Goal: Information Seeking & Learning: Learn about a topic

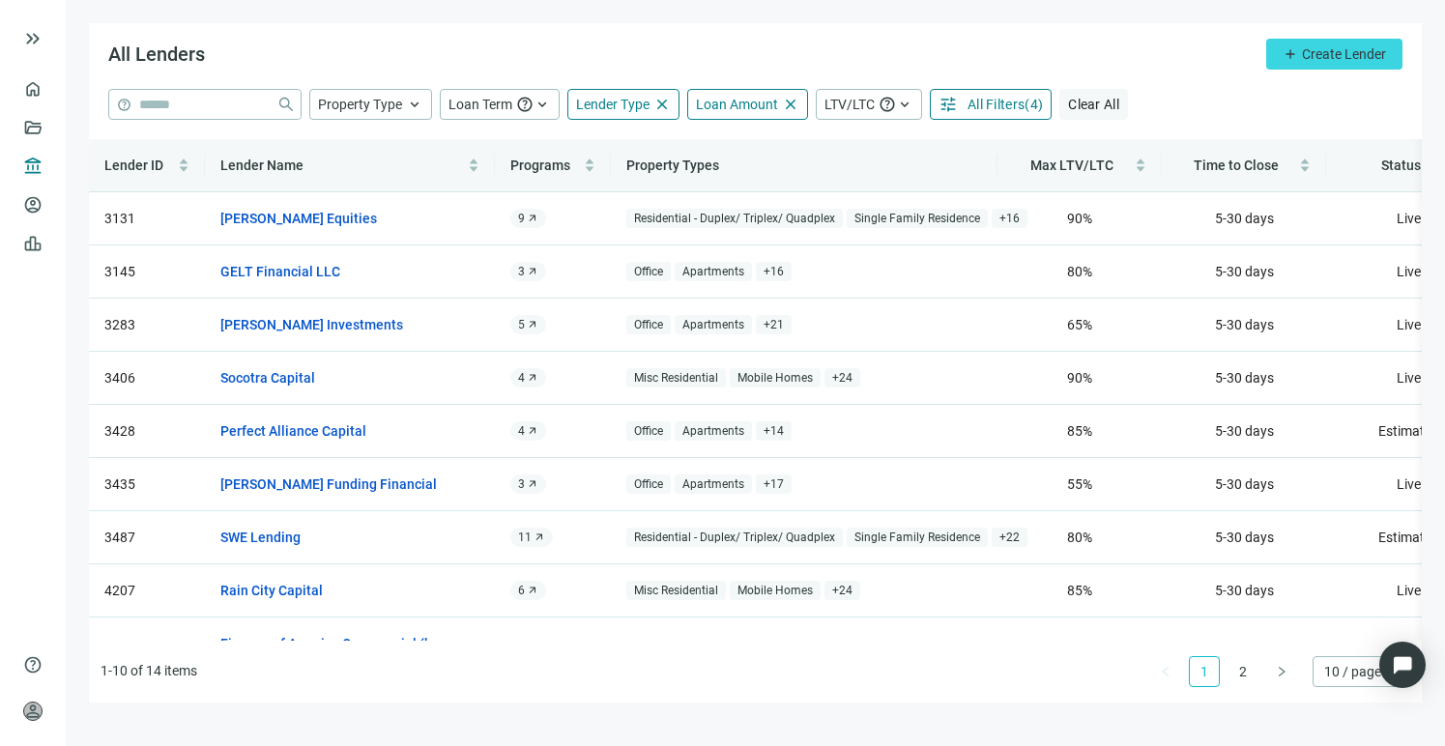
click at [1092, 105] on span "Clear All" at bounding box center [1093, 104] width 51 height 15
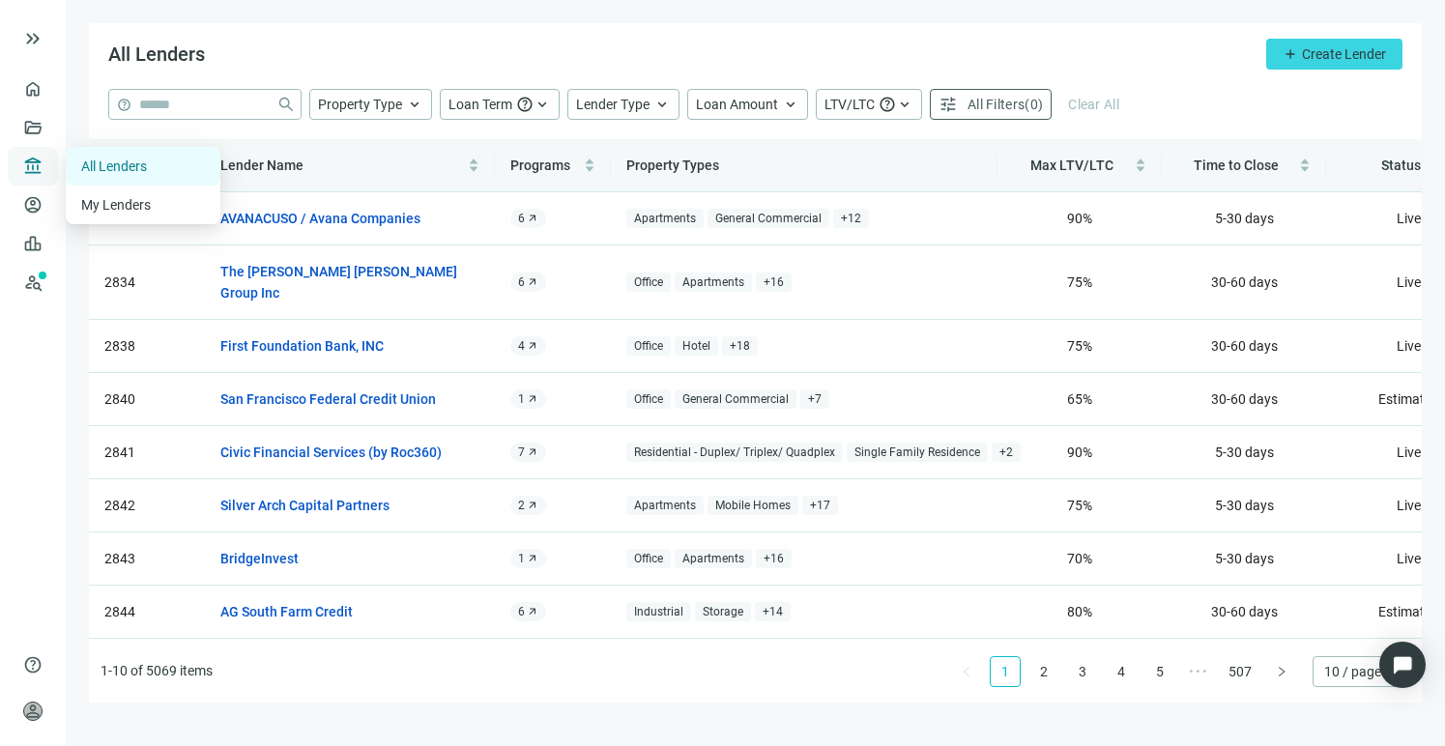
click at [31, 168] on span "account_balance" at bounding box center [30, 166] width 14 height 19
click at [129, 169] on link "All Lenders" at bounding box center [114, 165] width 66 height 15
click at [992, 99] on span "All Filters" at bounding box center [995, 104] width 57 height 15
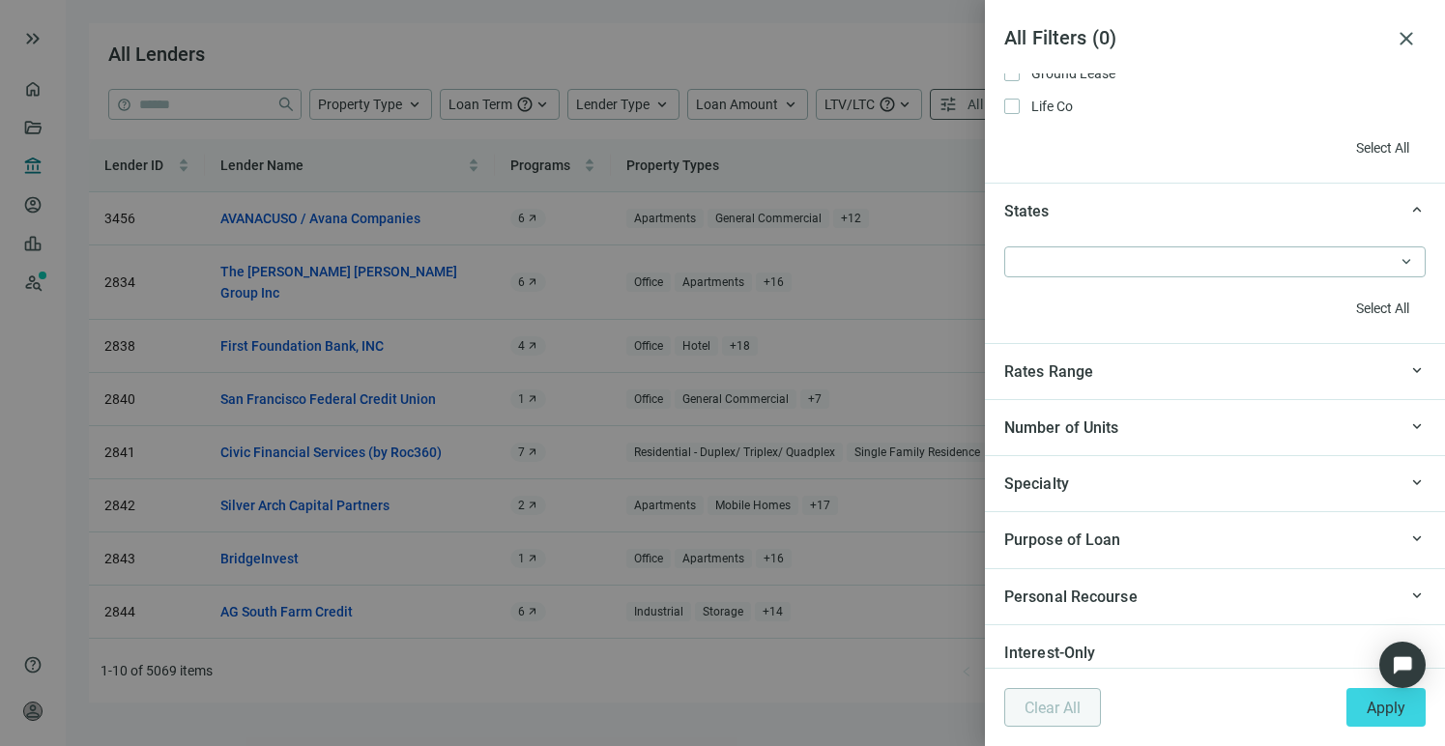
scroll to position [1778, 0]
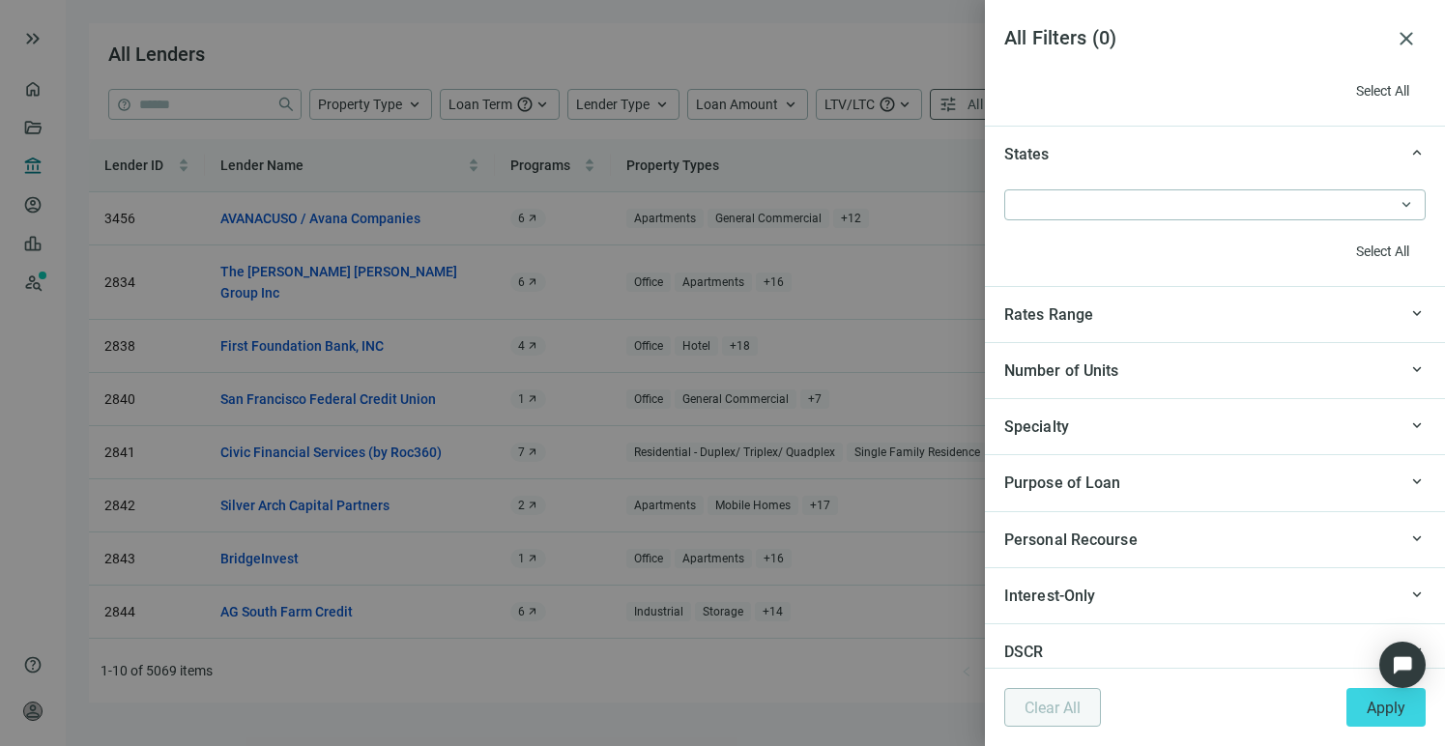
click at [1357, 419] on div "Specialty" at bounding box center [1200, 427] width 392 height 24
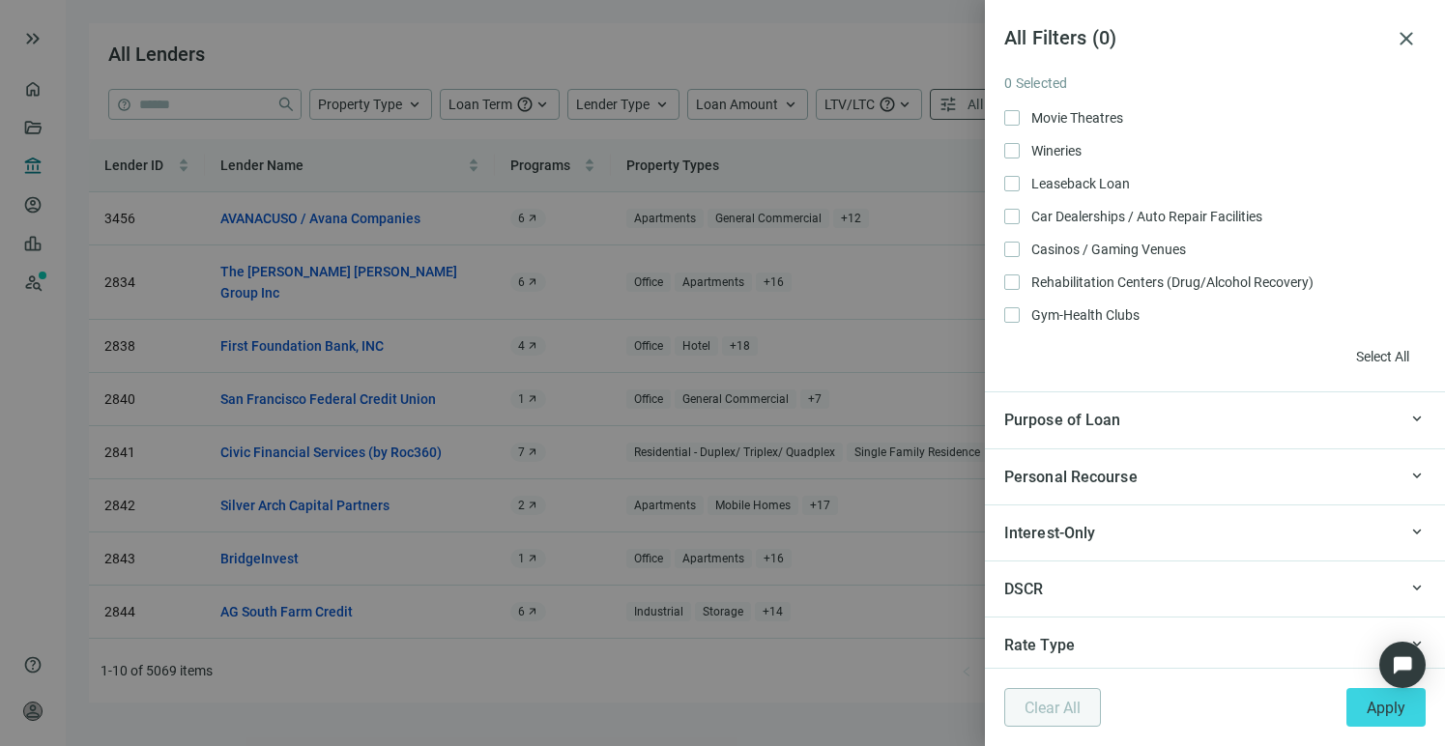
scroll to position [2244, 0]
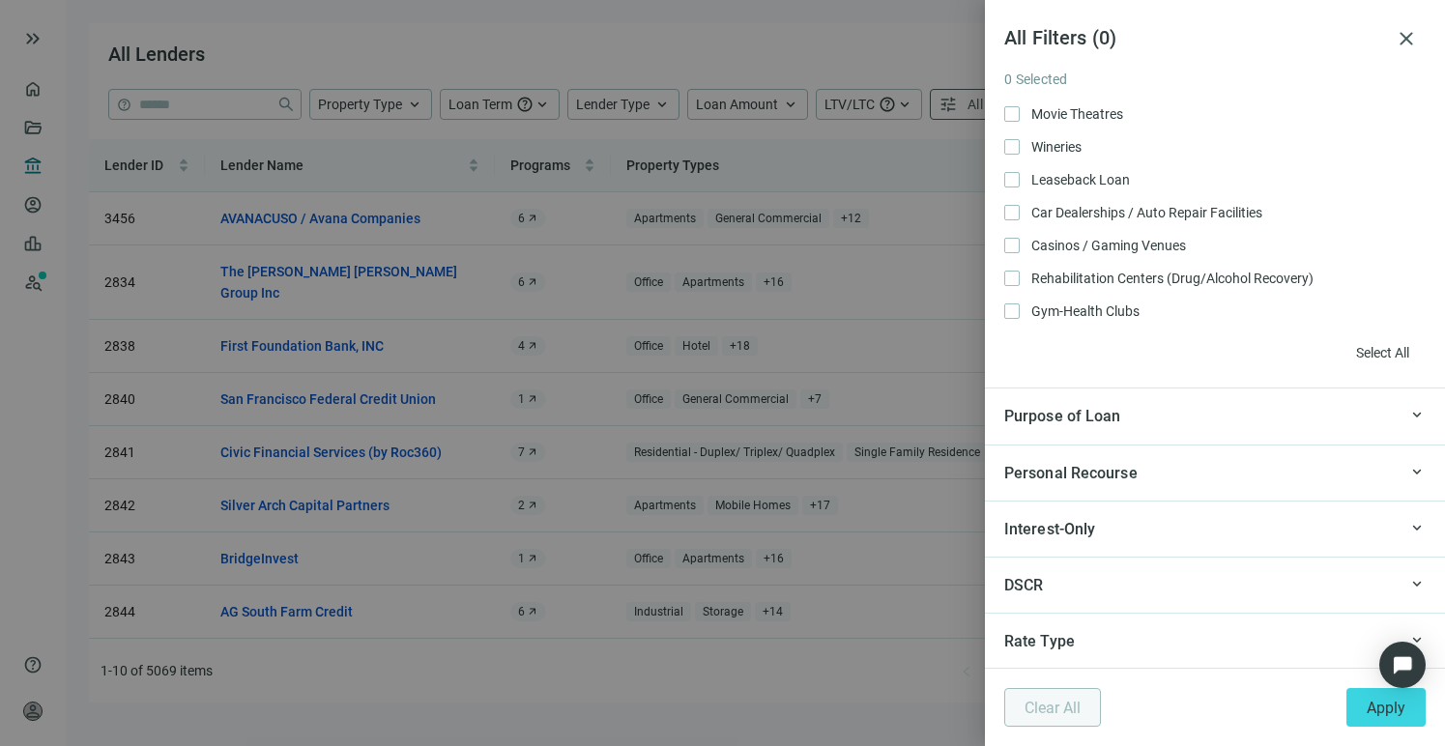
click at [1206, 419] on div "Purpose of Loan" at bounding box center [1200, 416] width 392 height 24
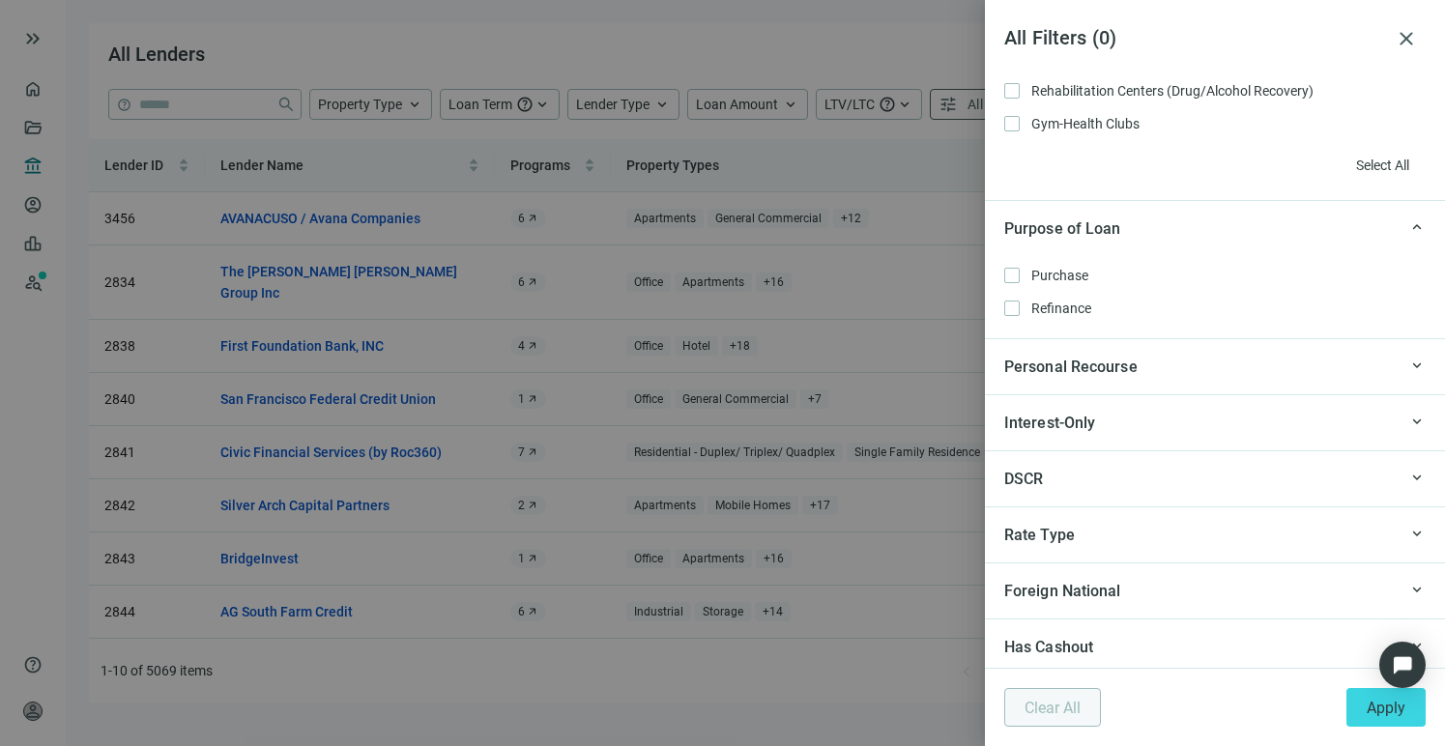
click at [1207, 375] on div "Personal Recourse" at bounding box center [1200, 367] width 392 height 24
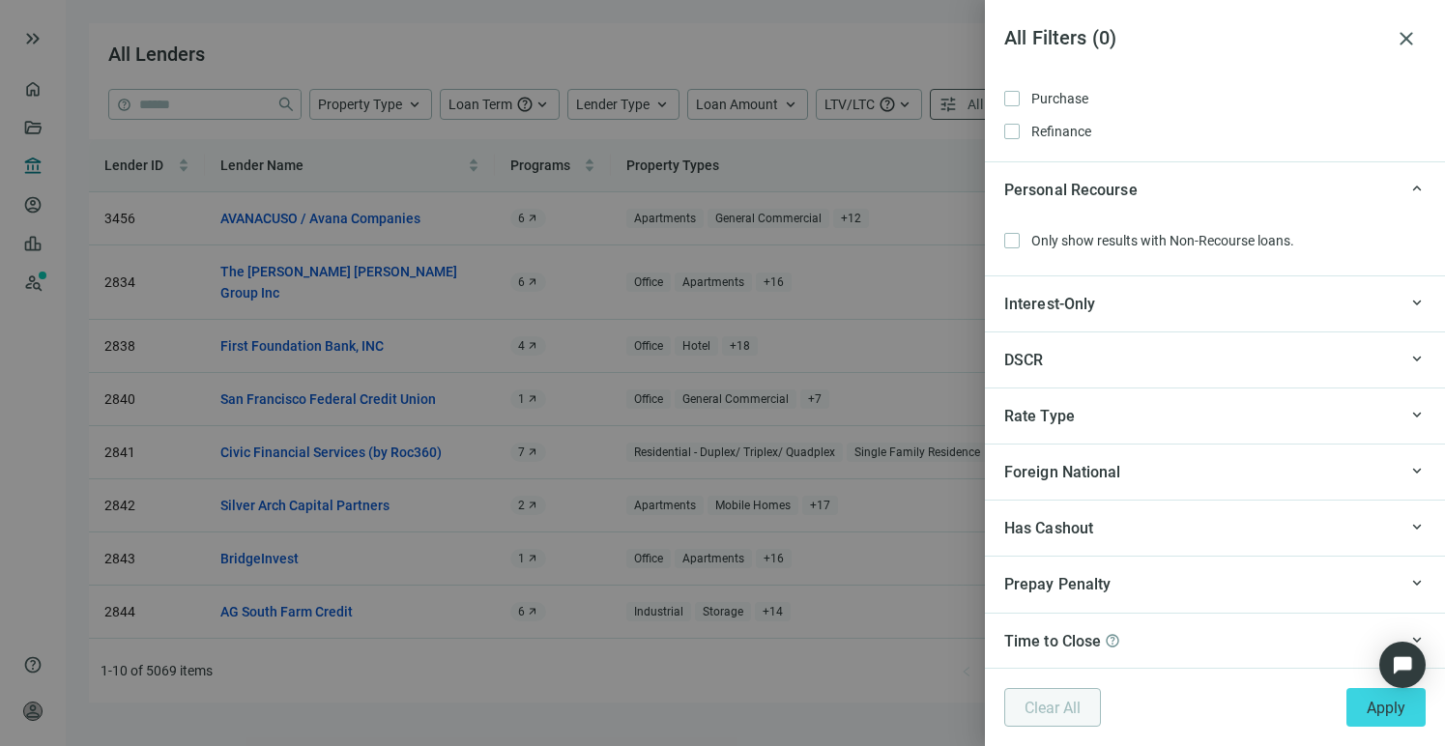
scroll to position [2609, 0]
